Goal: Navigation & Orientation: Find specific page/section

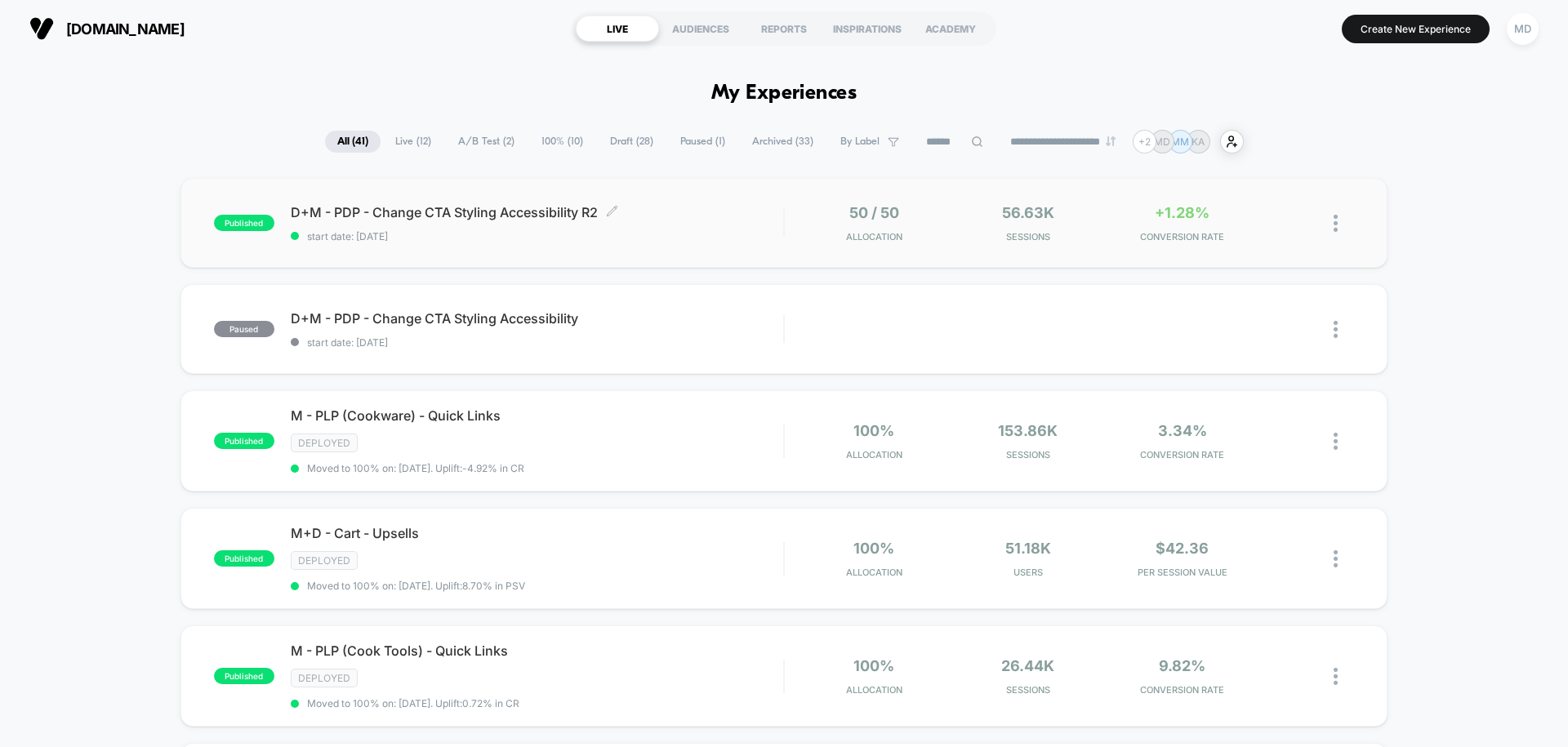
click at [717, 223] on div "D+M - PDP - Change CTA Styling Accessibility R2 Click to edit experience detail…" at bounding box center [537, 223] width 492 height 38
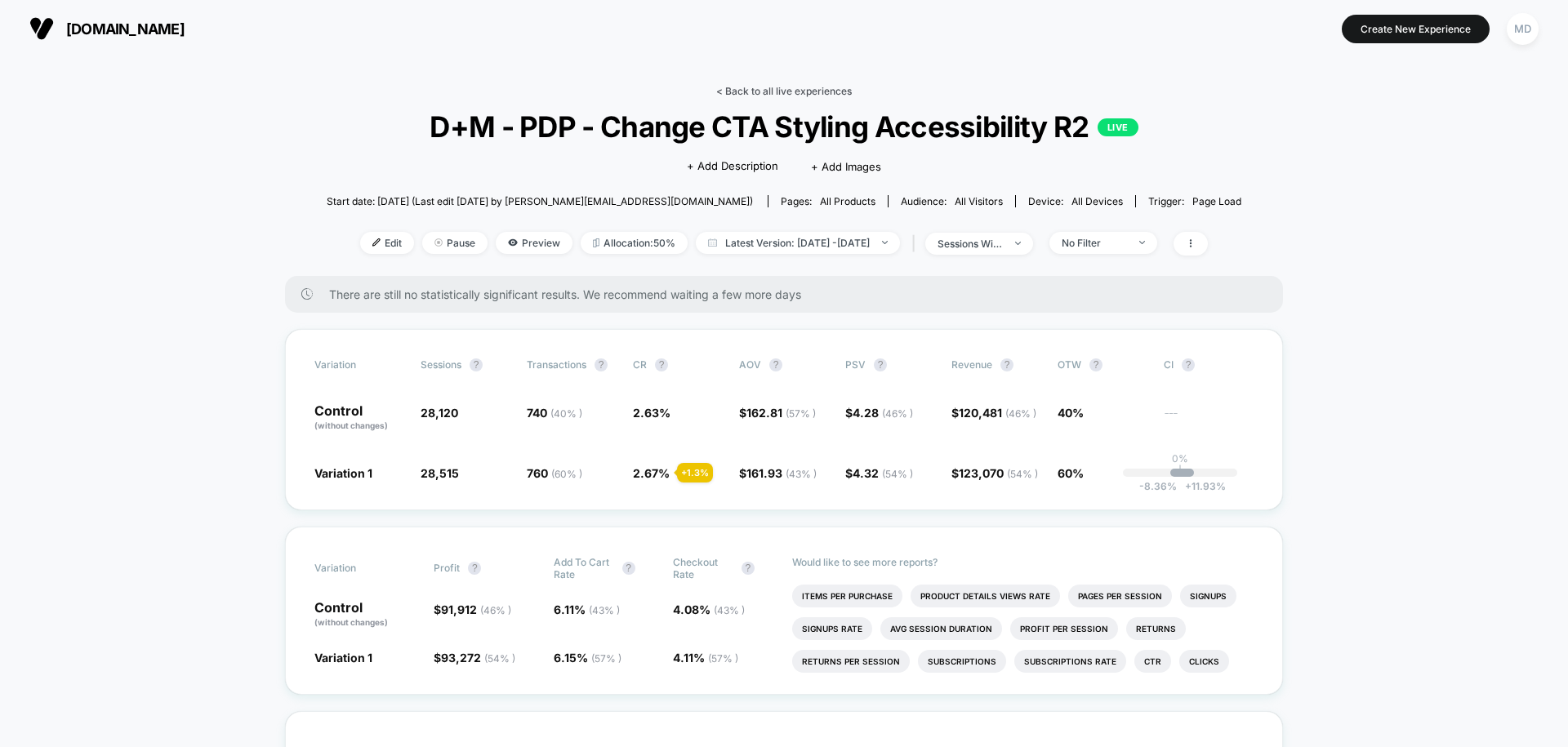
click at [797, 89] on link "< Back to all live experiences" at bounding box center [784, 91] width 135 height 12
